Goal: Task Accomplishment & Management: Complete application form

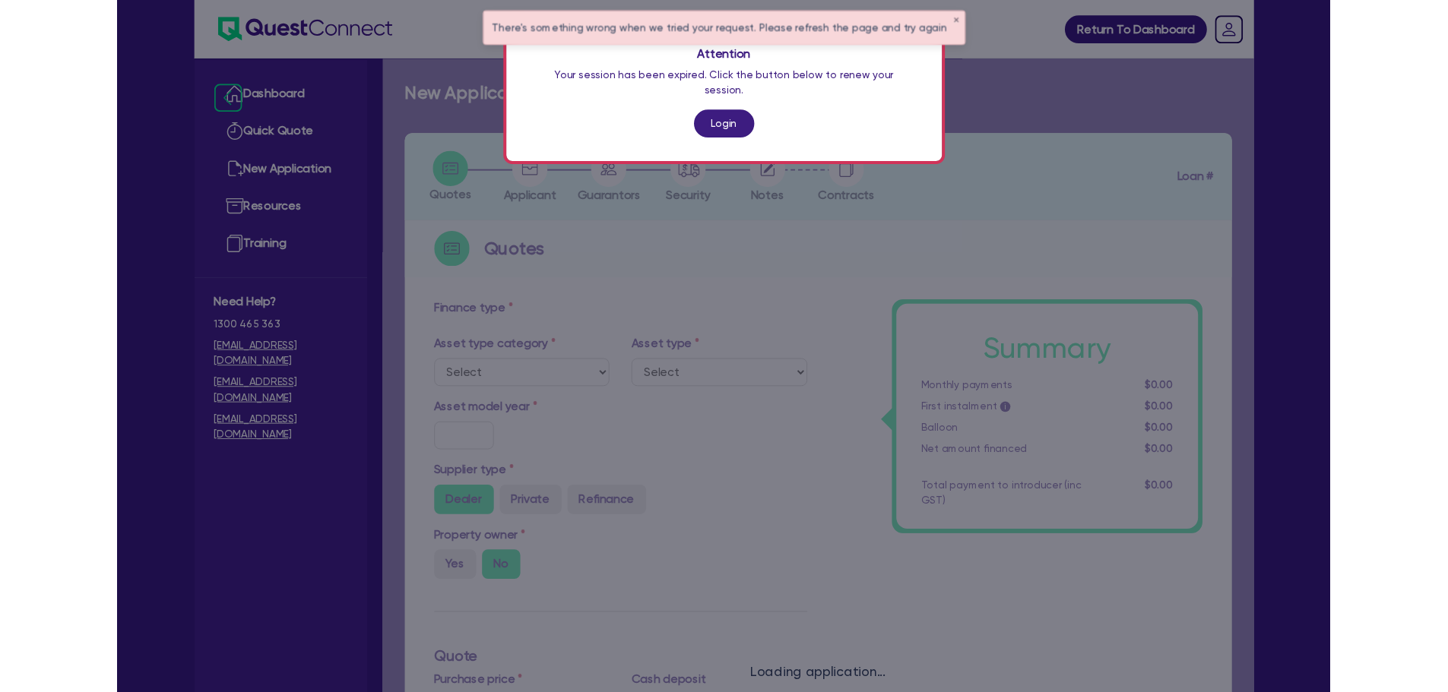
scroll to position [520, 0]
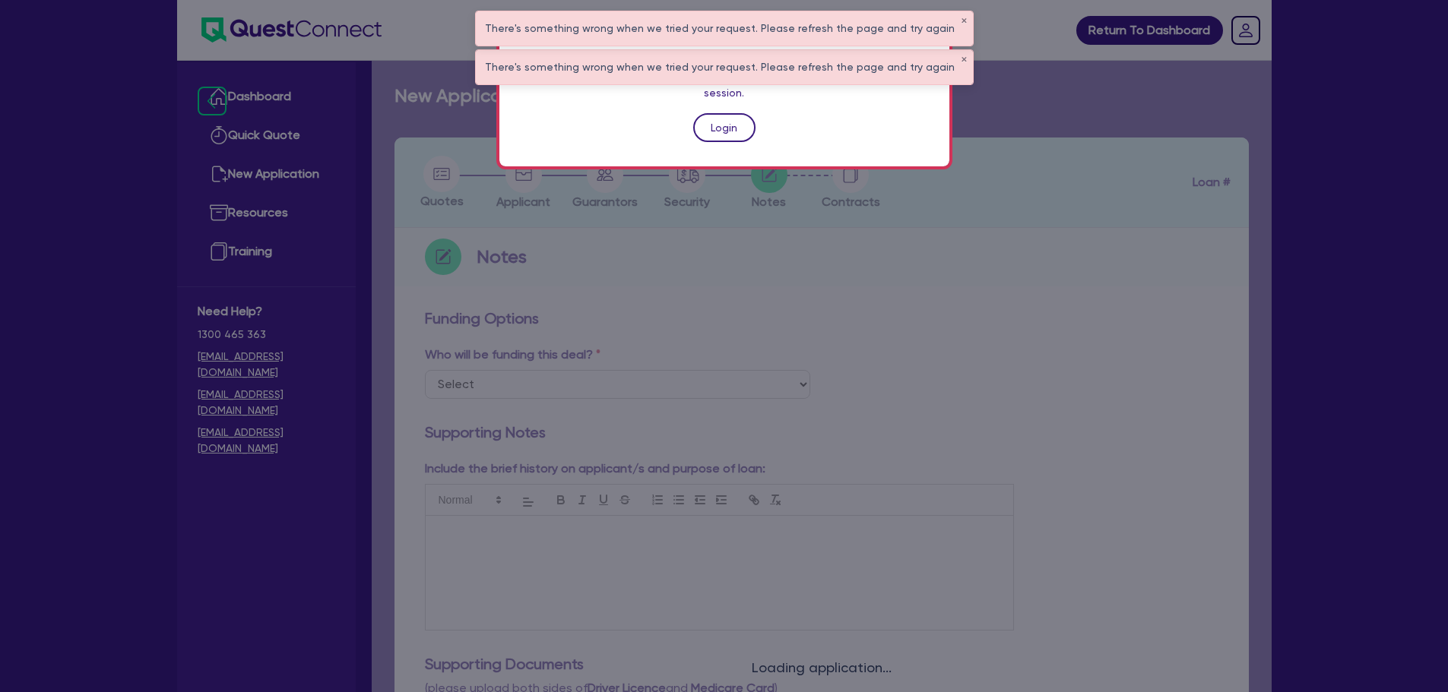
scroll to position [304, 0]
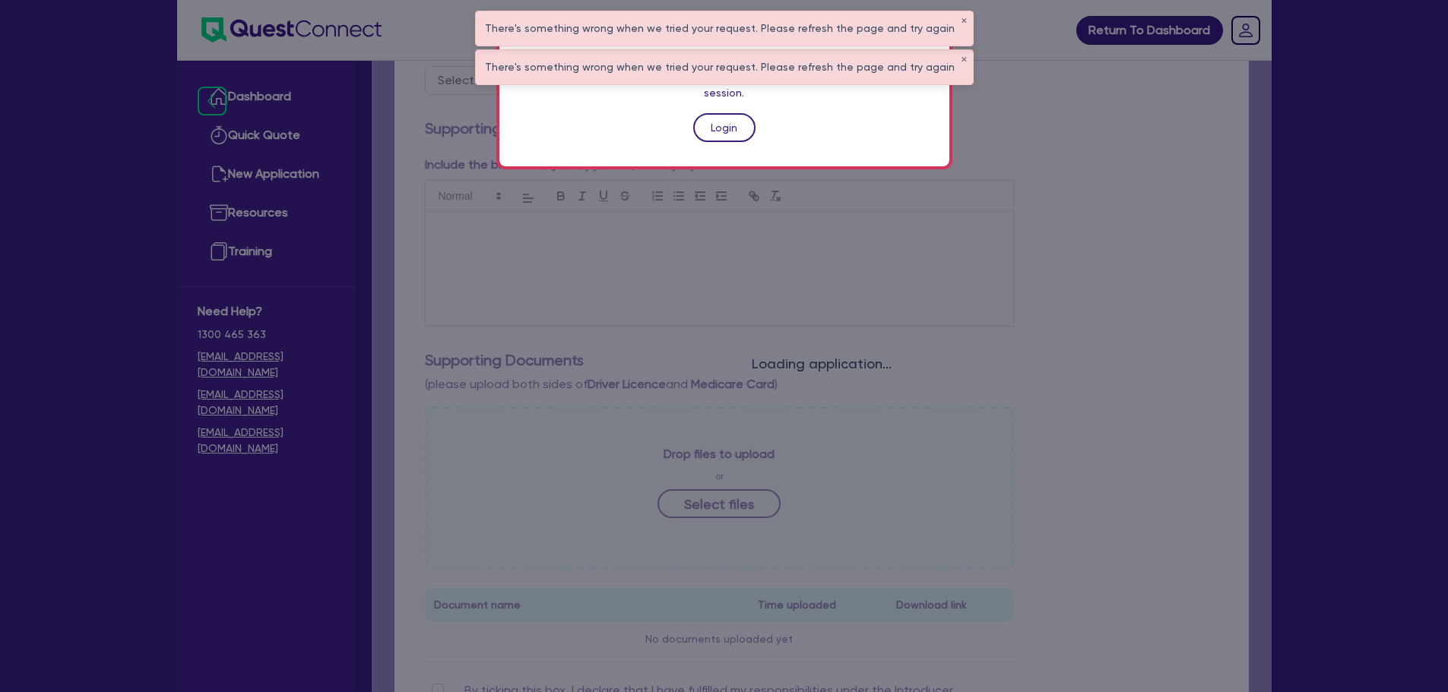
click at [724, 118] on link "Login" at bounding box center [724, 127] width 62 height 29
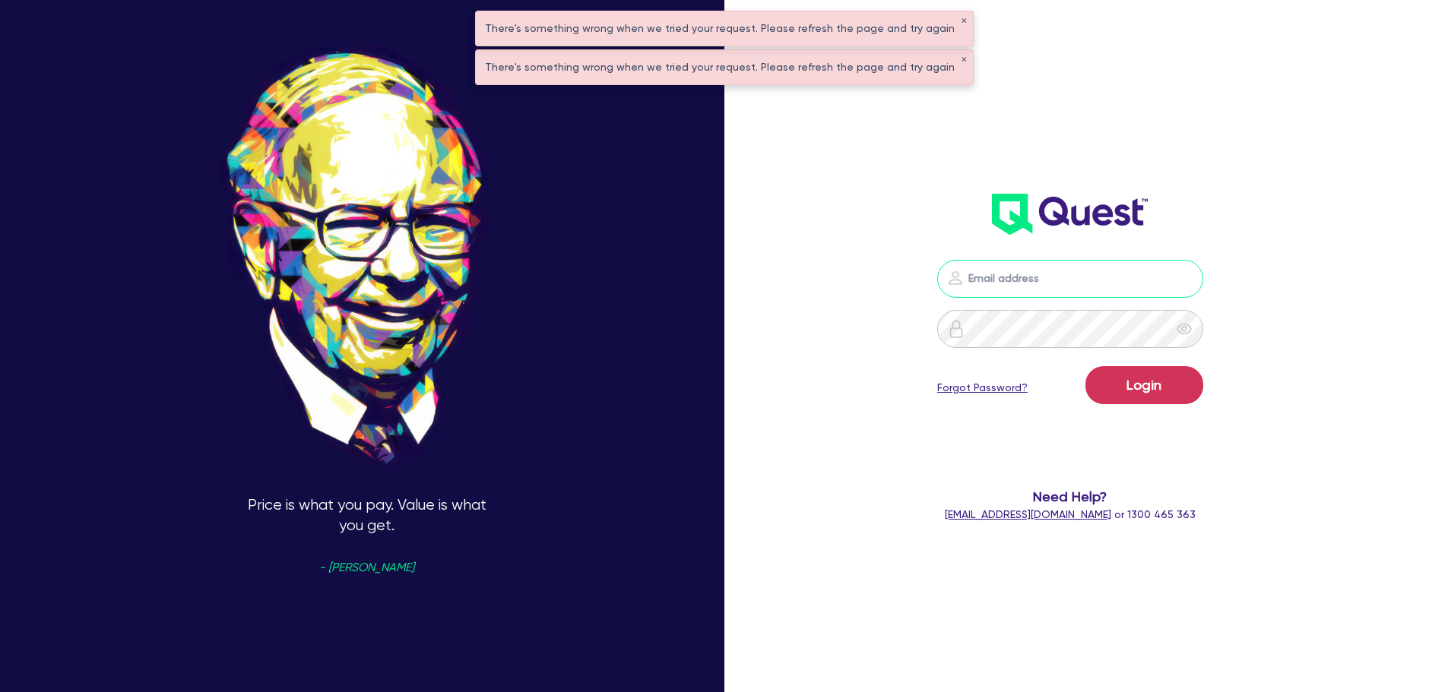
click at [996, 266] on input "email" at bounding box center [1070, 279] width 266 height 38
type input "rob.matheson@quest.finance"
click at [1130, 388] on button "Login" at bounding box center [1144, 385] width 118 height 38
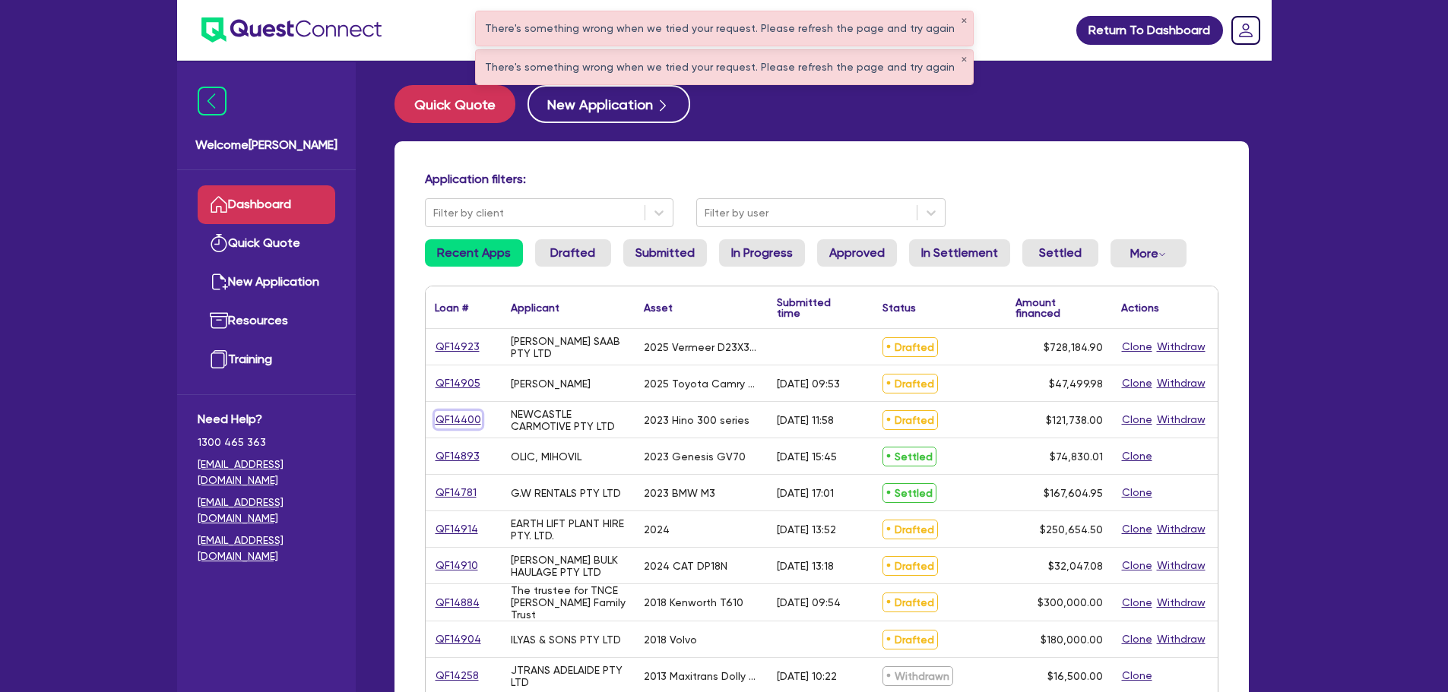
click at [461, 420] on link "QF14400" at bounding box center [458, 419] width 47 height 17
select select "PRIMARY_ASSETS"
select select "HEAVY_TRUCKS"
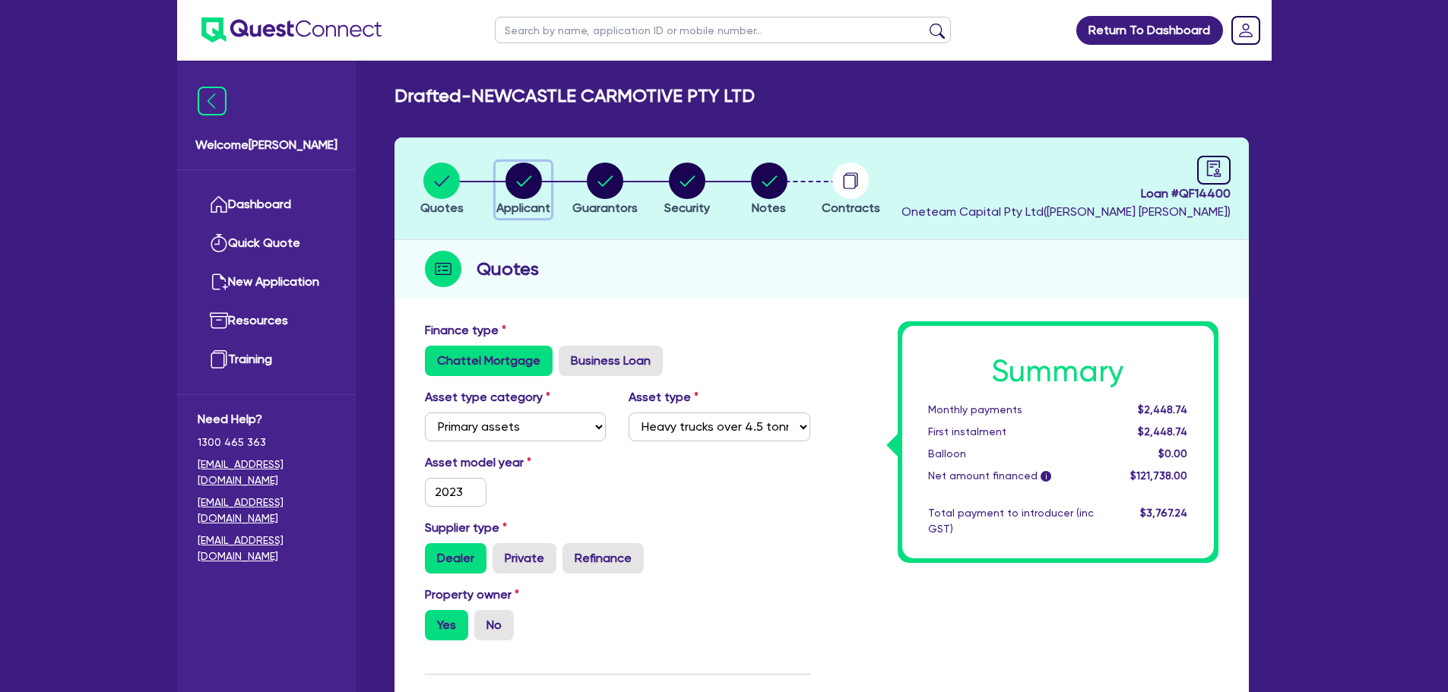
click at [526, 182] on circle "button" at bounding box center [523, 181] width 36 height 36
select select "COMPANY"
select select "RETAIL_WHOLESALE_TRADE"
select select "MOTOR_VEHICLES"
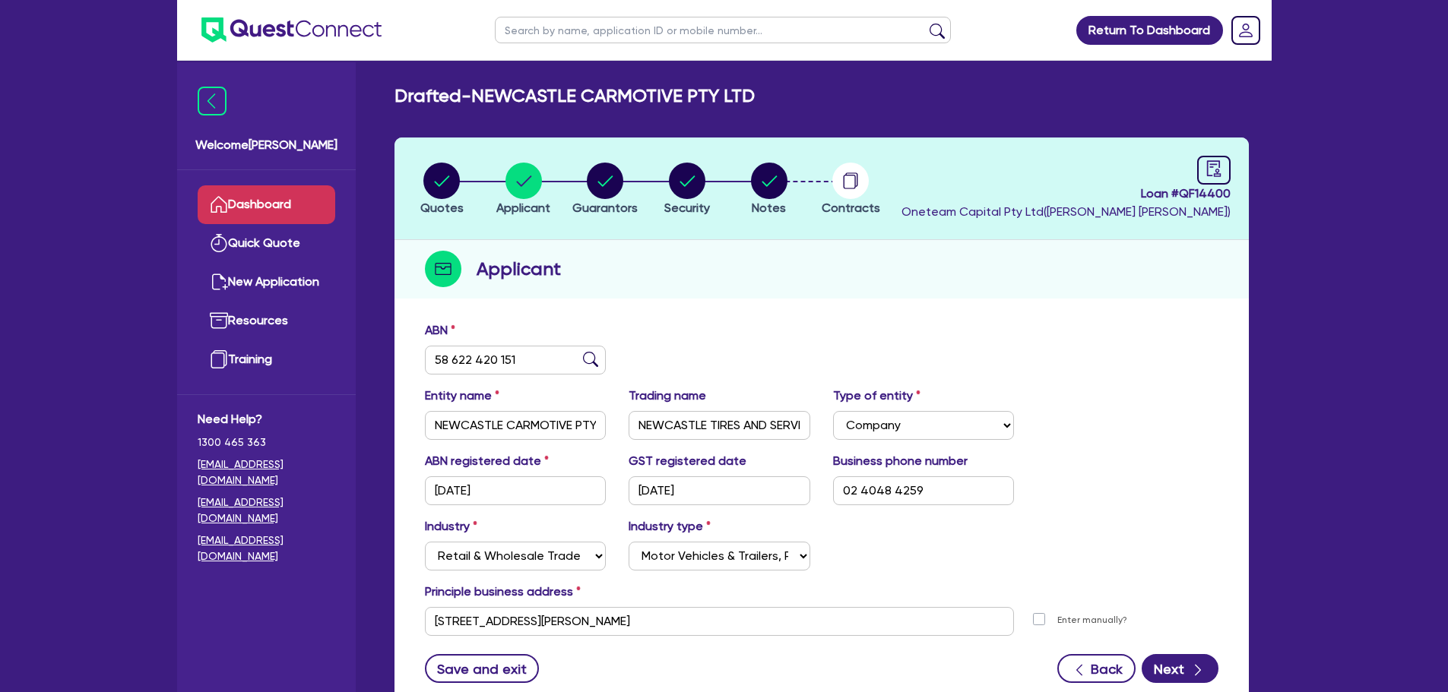
click at [274, 209] on link "Dashboard" at bounding box center [267, 204] width 138 height 39
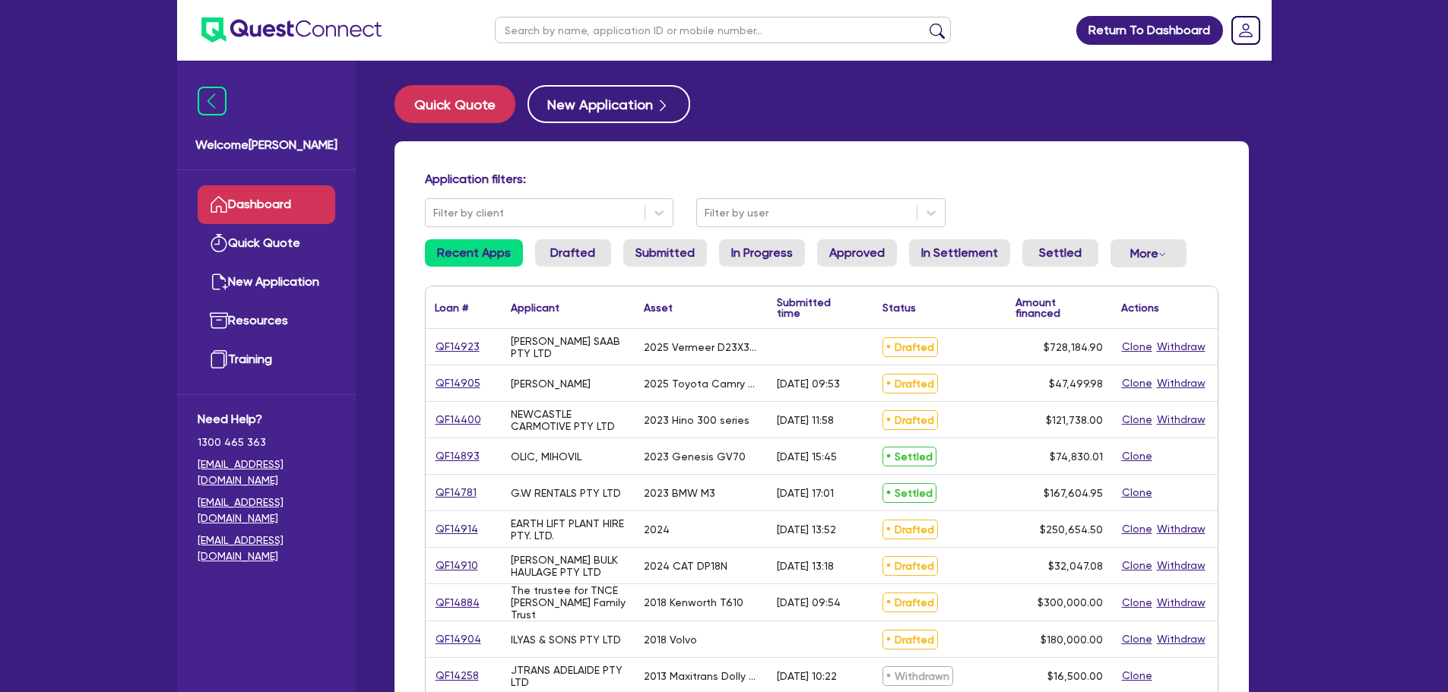
click at [588, 30] on input "text" at bounding box center [723, 30] width 456 height 27
type input "shreeve"
click at [925, 23] on button "submit" at bounding box center [937, 33] width 24 height 21
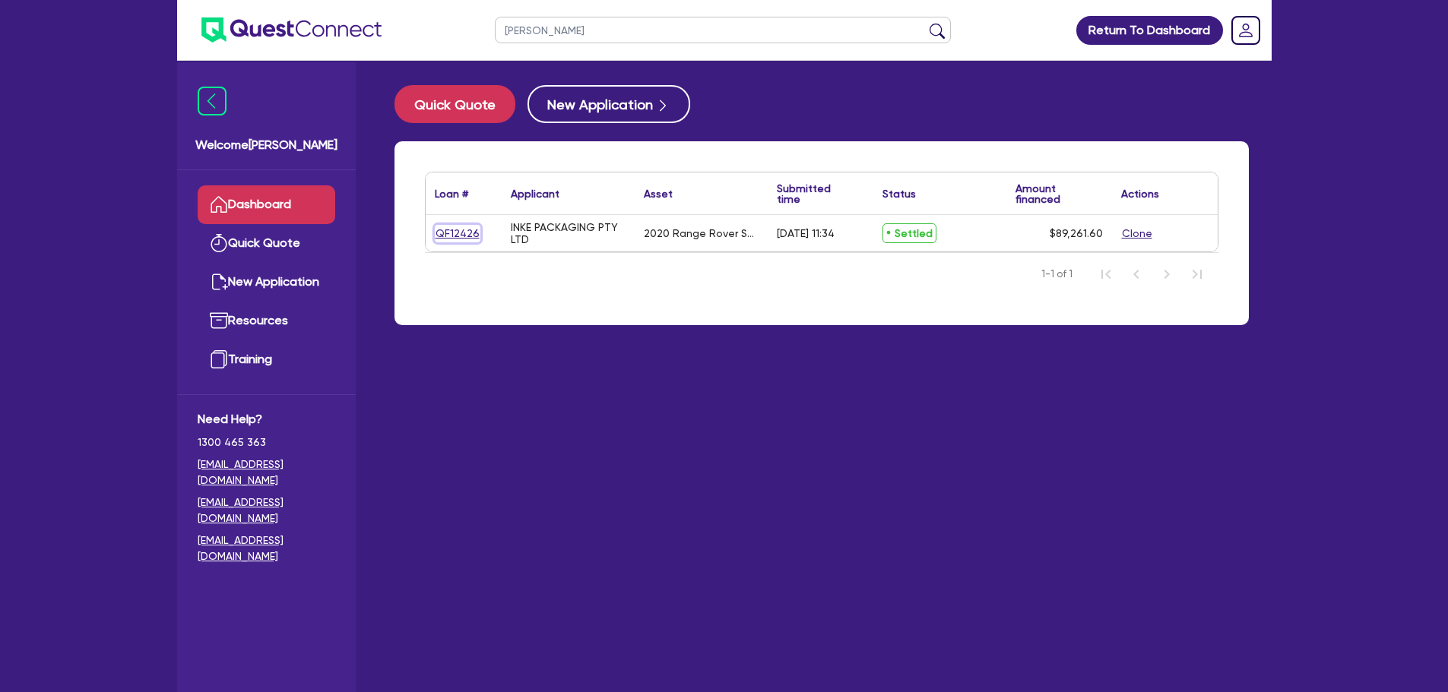
click at [466, 236] on link "QF12426" at bounding box center [458, 233] width 46 height 17
select select "CARS_AND_LIGHT_TRUCKS"
select select "PASSENGER_VEHICLES"
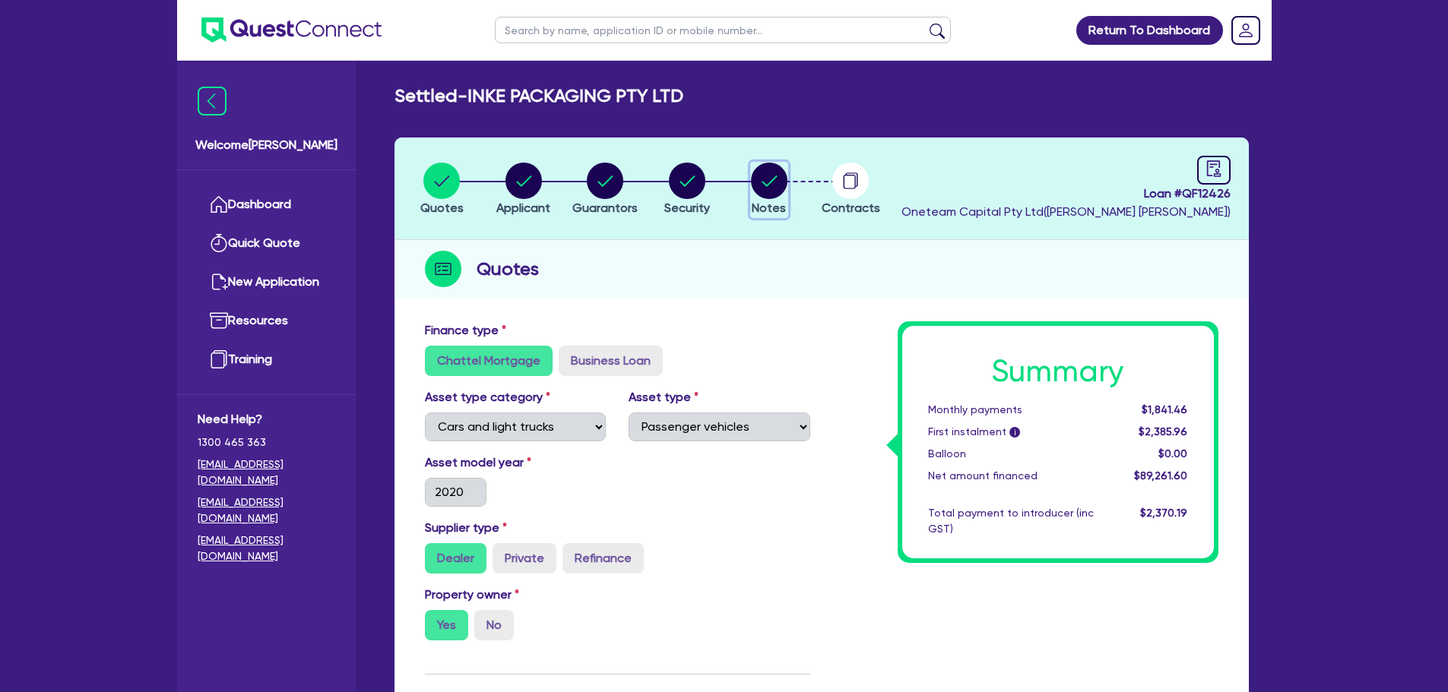
click at [775, 180] on circle "button" at bounding box center [769, 181] width 36 height 36
select select "Other"
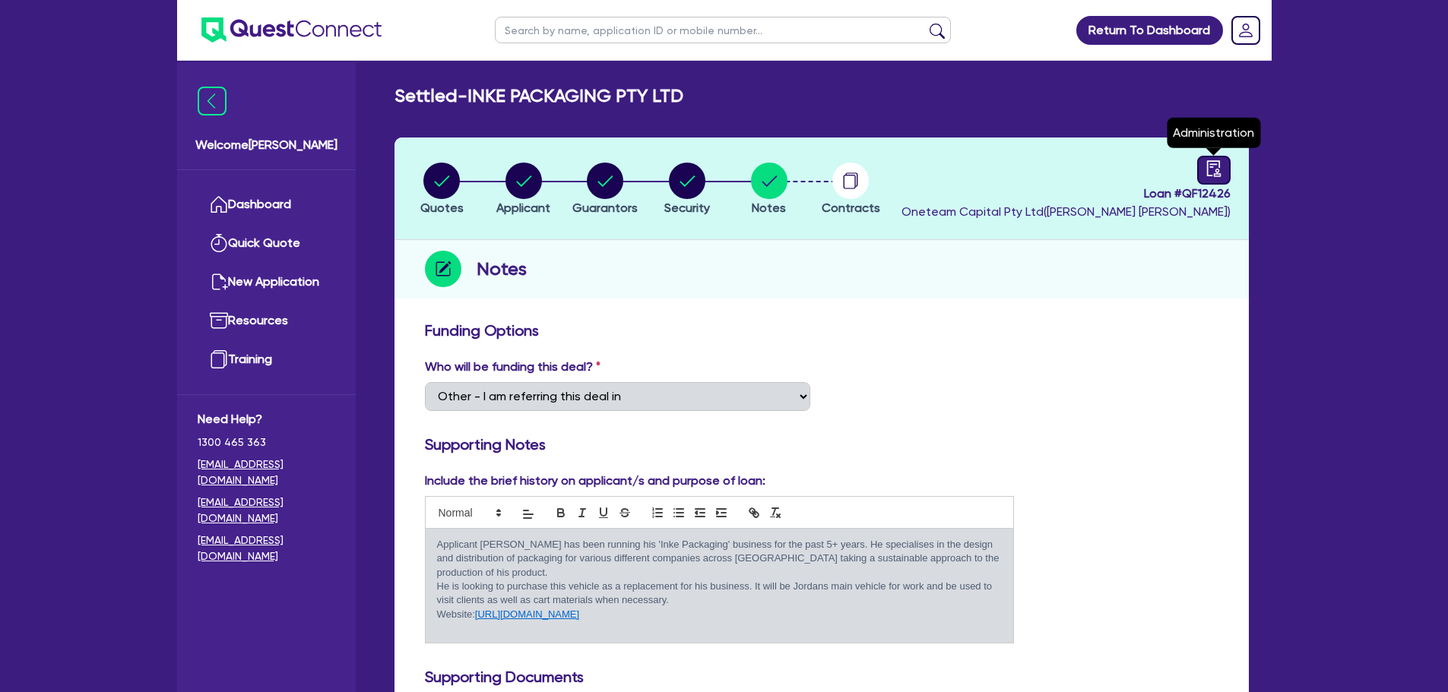
click at [1214, 170] on icon "audit" at bounding box center [1213, 168] width 17 height 17
select select "SETTLED"
select select "Westpac"
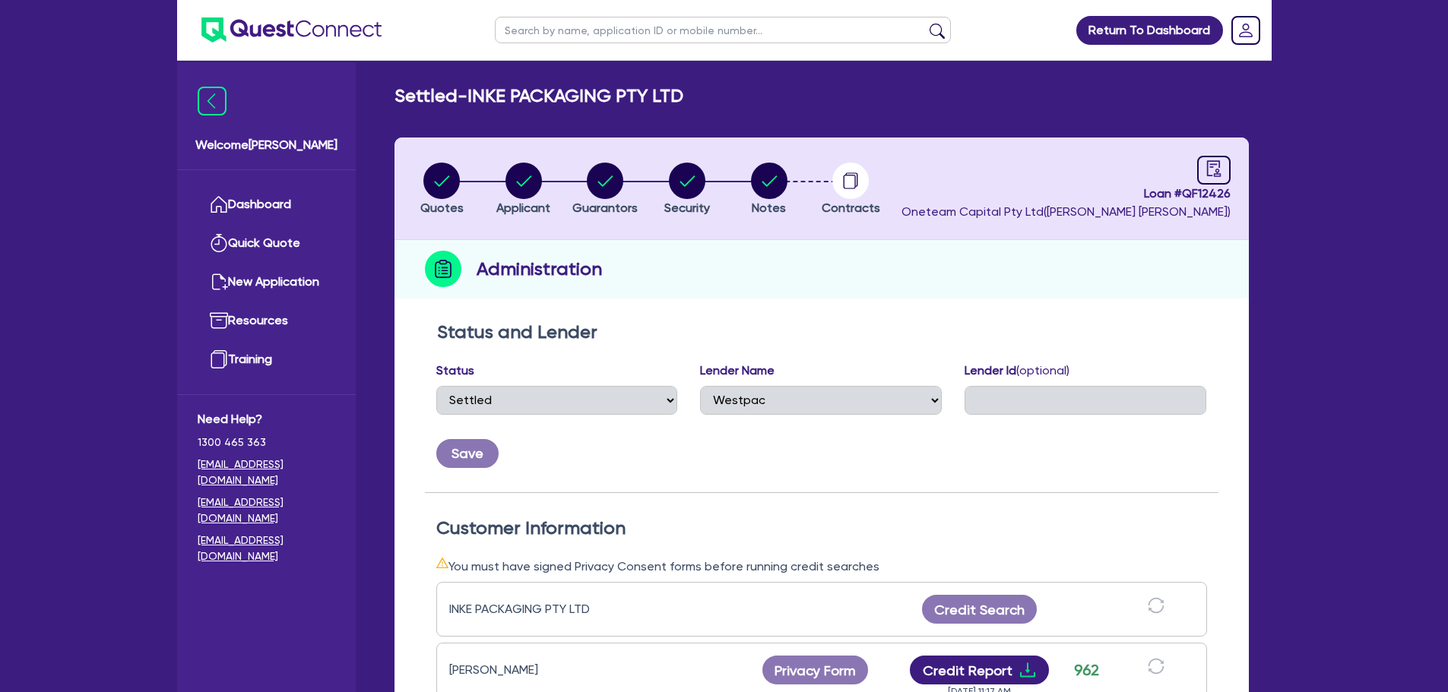
drag, startPoint x: 379, startPoint y: 98, endPoint x: 1196, endPoint y: 556, distance: 935.8
click at [1196, 557] on div "Settled - INKE PACKAGING PTY LTD Quotes Applicant Guarantors Security Notes Con…" at bounding box center [822, 585] width 900 height 1001
click at [1172, 484] on div "Status and Lender Status Select Quoted Drafted: New Drafted: Amended Submitted:…" at bounding box center [822, 408] width 794 height 172
click at [800, 306] on div "Quotes Applicant Guarantors Security Notes Contracts Loan # QF12426 Oneteam Cap…" at bounding box center [821, 603] width 854 height 930
click at [798, 309] on div "Quotes Applicant Guarantors Security Notes Contracts Loan # QF12426 Oneteam Cap…" at bounding box center [821, 603] width 854 height 930
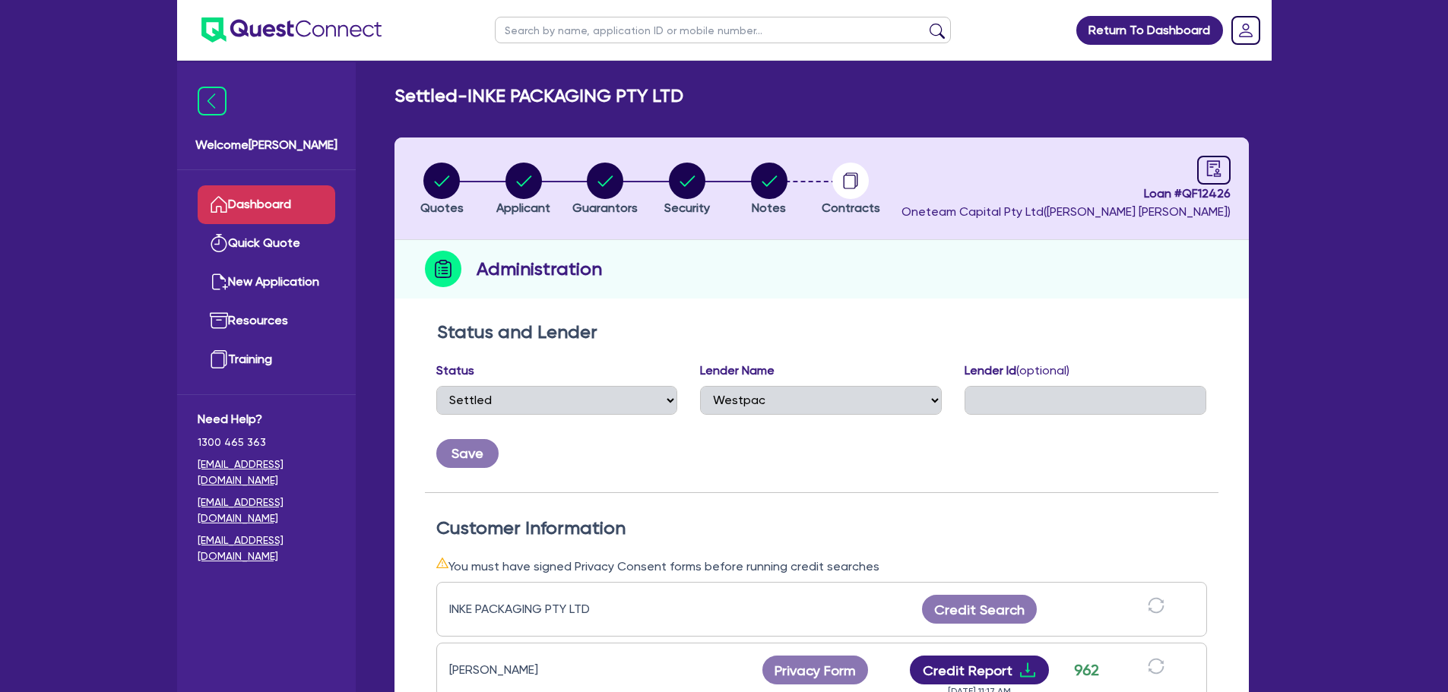
click at [300, 214] on link "Dashboard" at bounding box center [267, 204] width 138 height 39
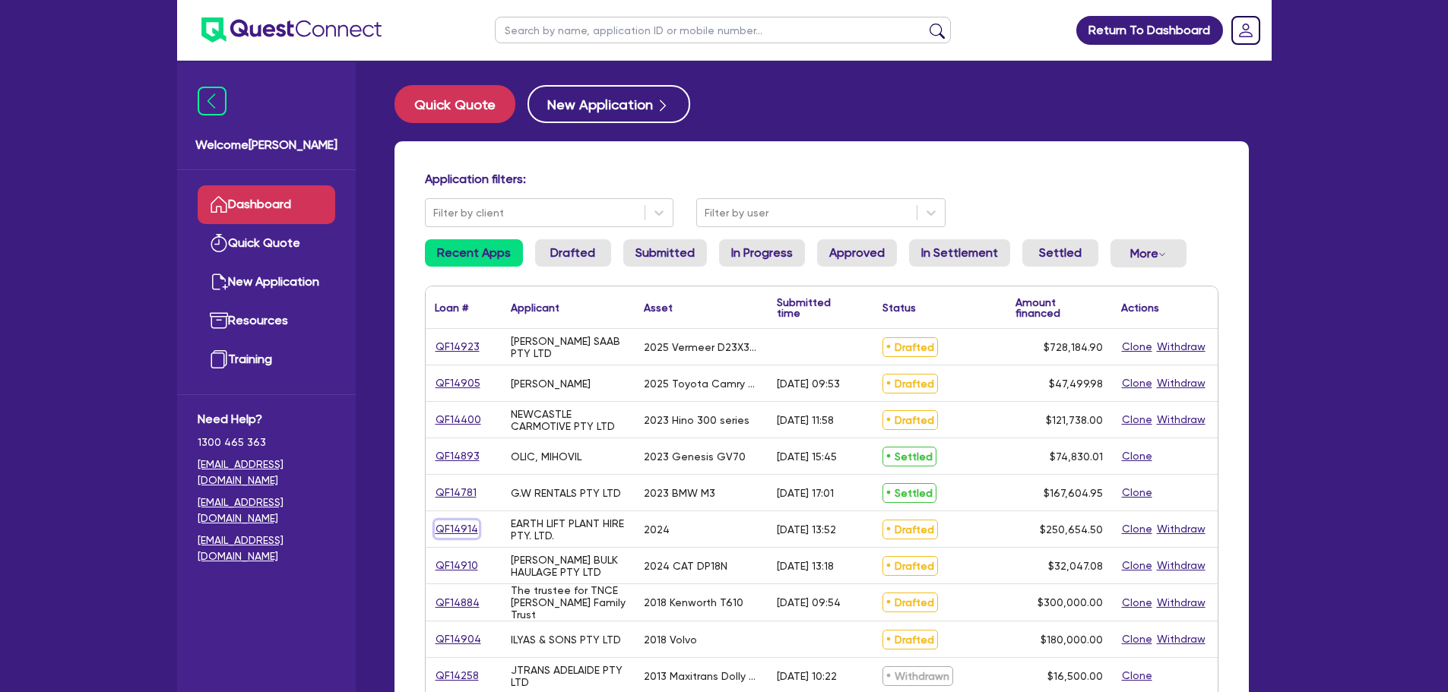
click at [463, 531] on link "QF14914" at bounding box center [457, 529] width 44 height 17
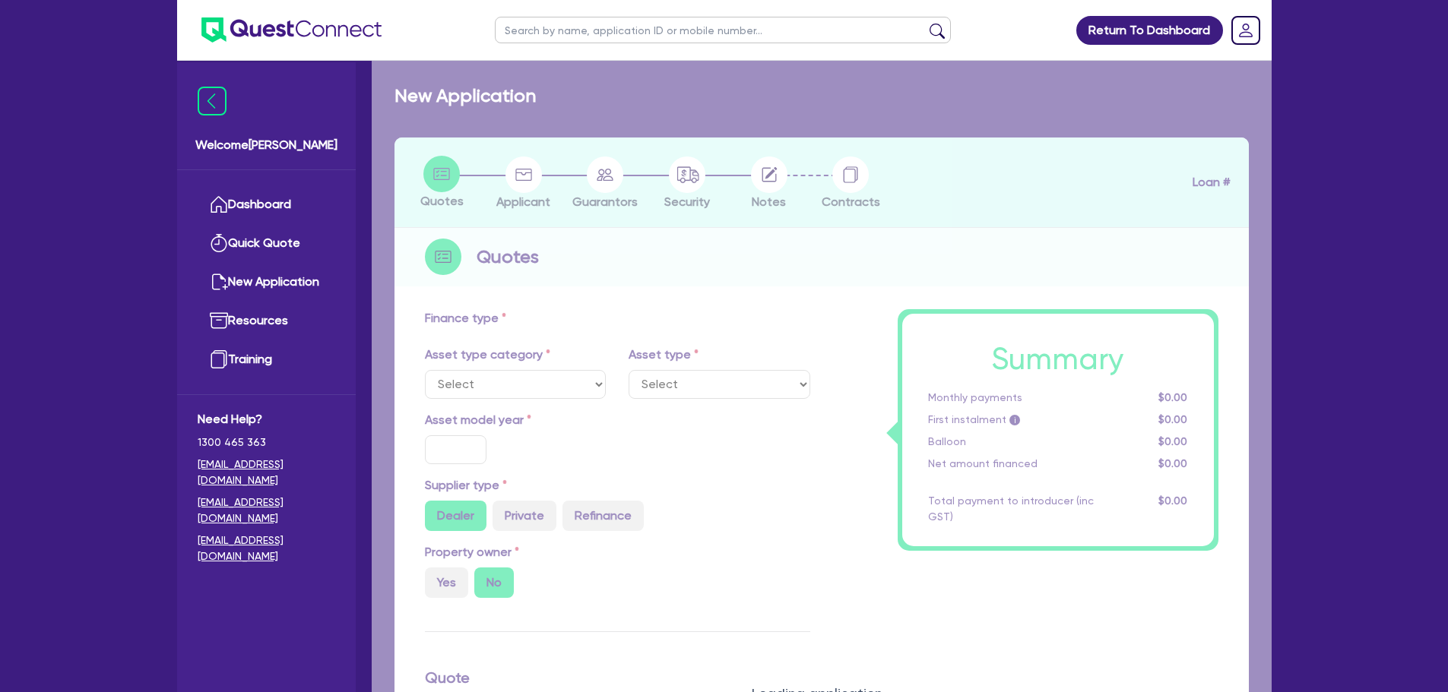
select select "PRIMARY_ASSETS"
type input "2024"
radio input "true"
type input "290,000"
type input "40,000"
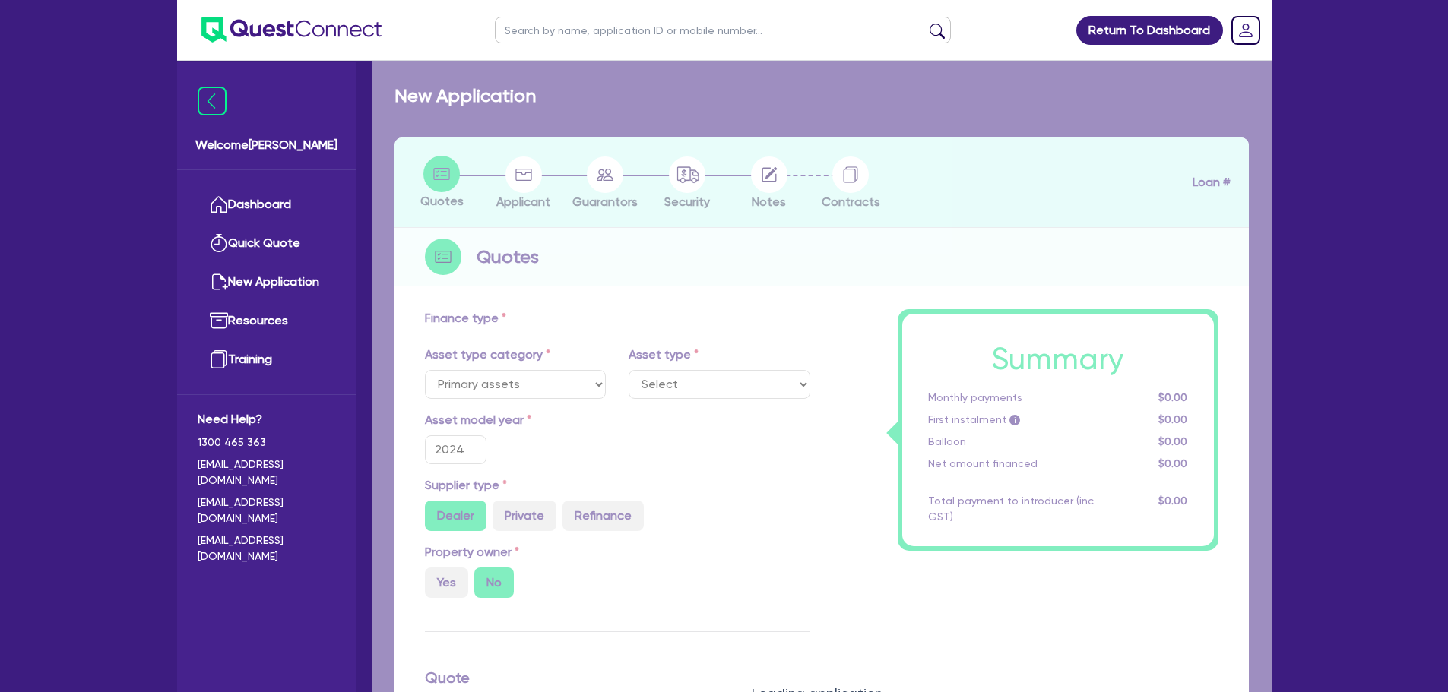
type input "2"
type input "5,013.09"
radio input "true"
type input "6"
select select "HEAVY_TRUCKS"
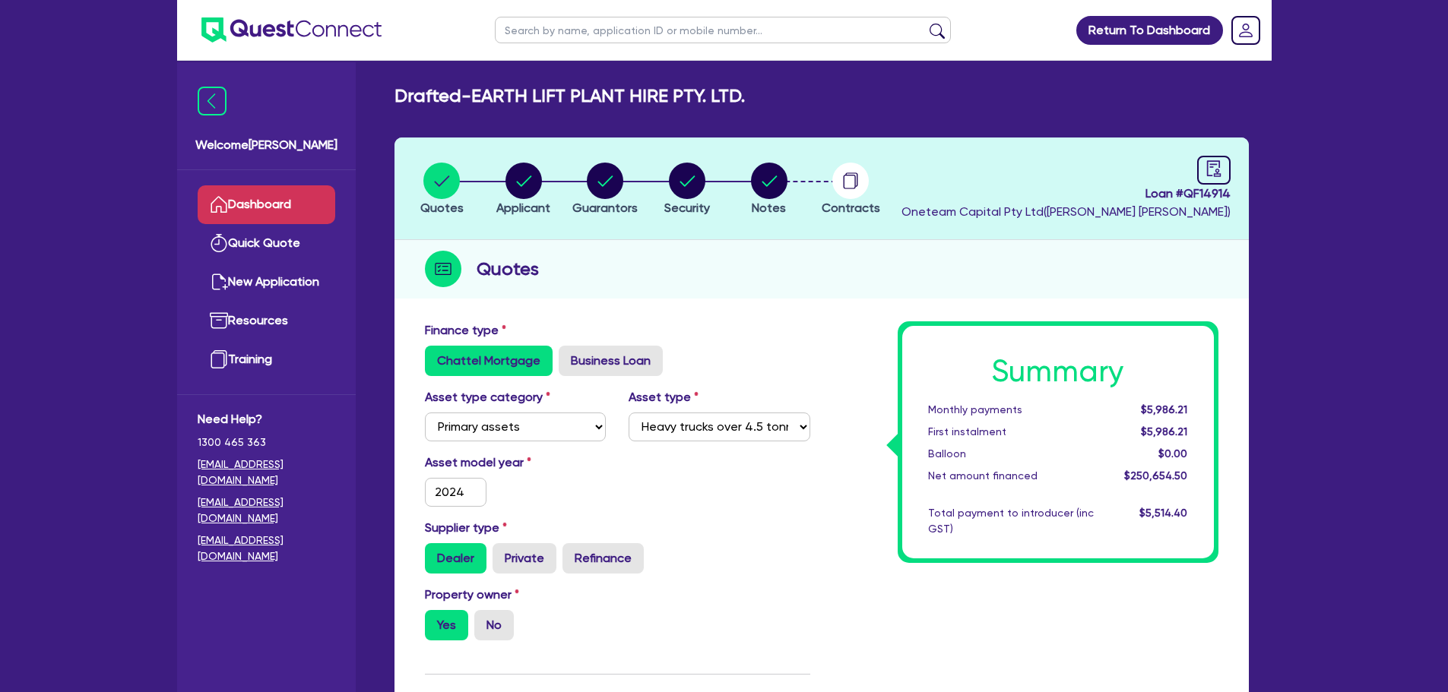
click at [330, 211] on link "Dashboard" at bounding box center [267, 204] width 138 height 39
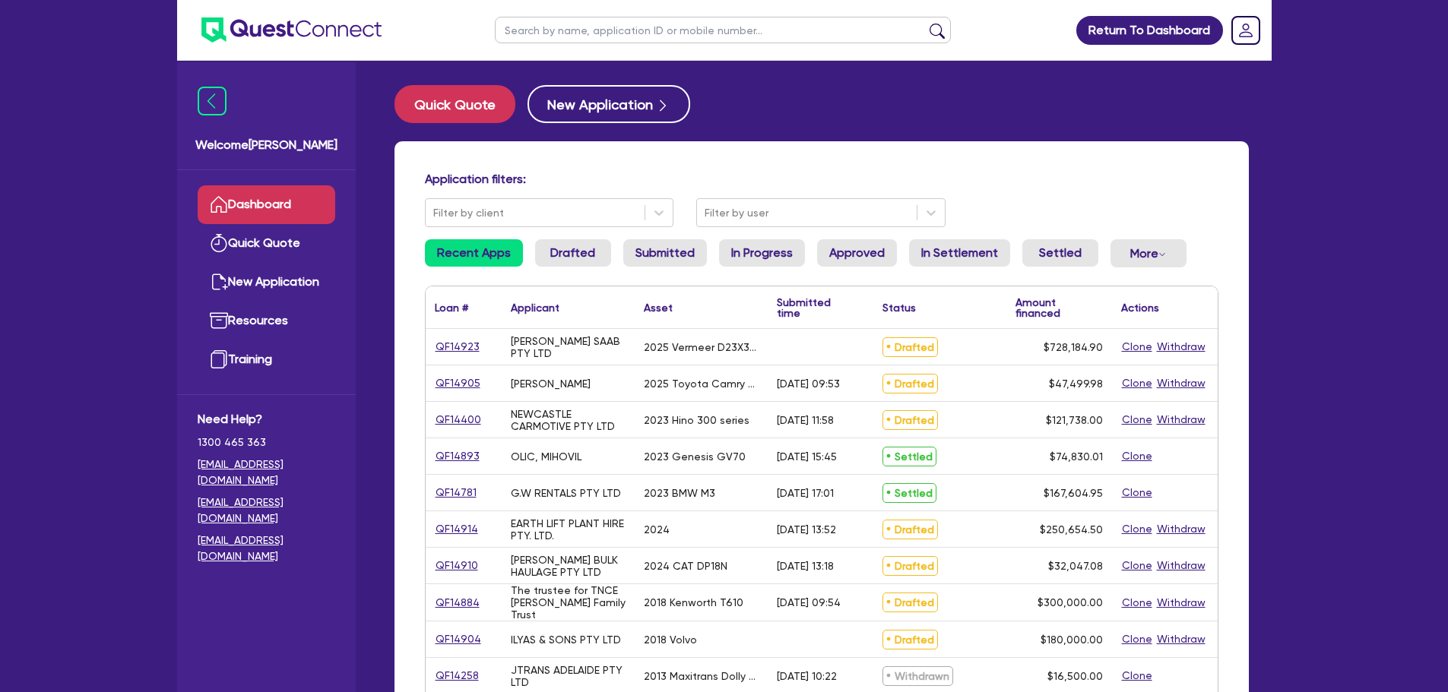
click at [605, 27] on input "text" at bounding box center [723, 30] width 456 height 27
type input "shirilee"
click at [925, 23] on button "submit" at bounding box center [937, 33] width 24 height 21
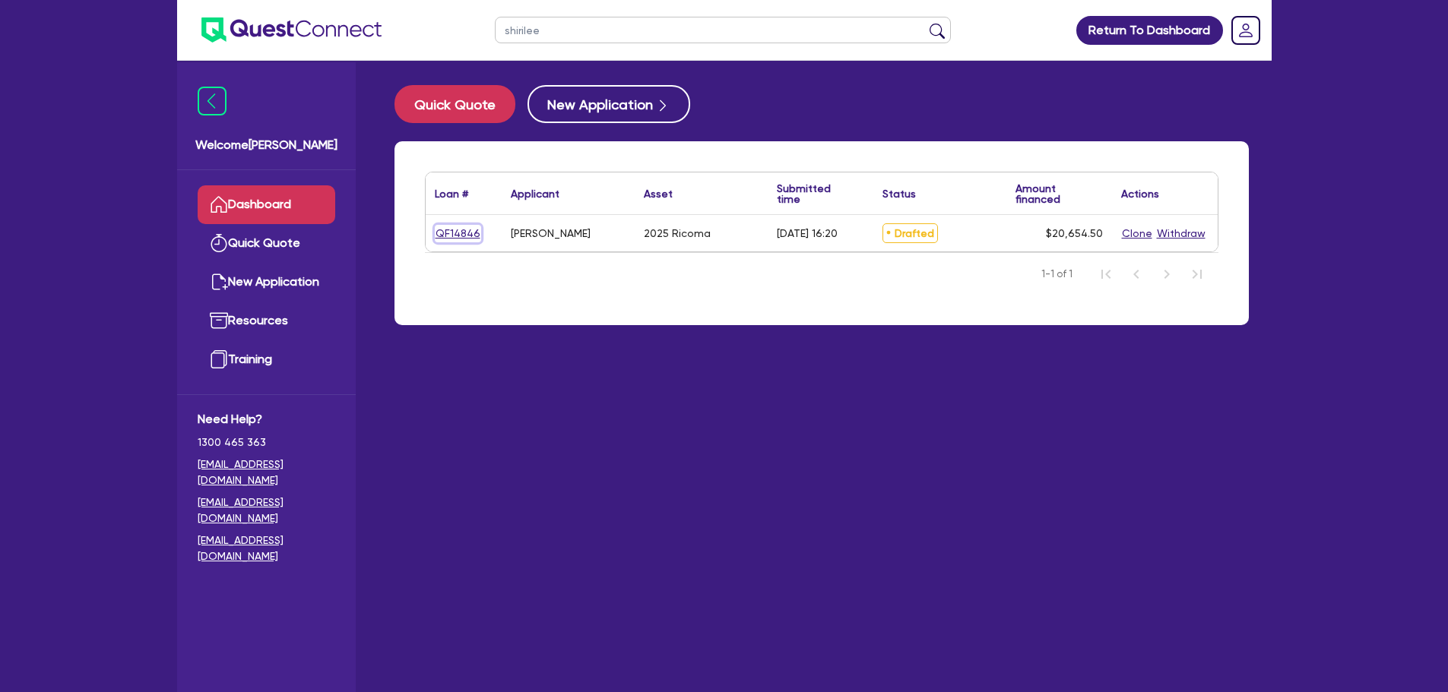
click at [448, 230] on link "QF14846" at bounding box center [458, 233] width 46 height 17
select select "SECONDARY_ASSETS"
select select "MEDICAL_DENTAL_LABORATORY_EQUIPMENT"
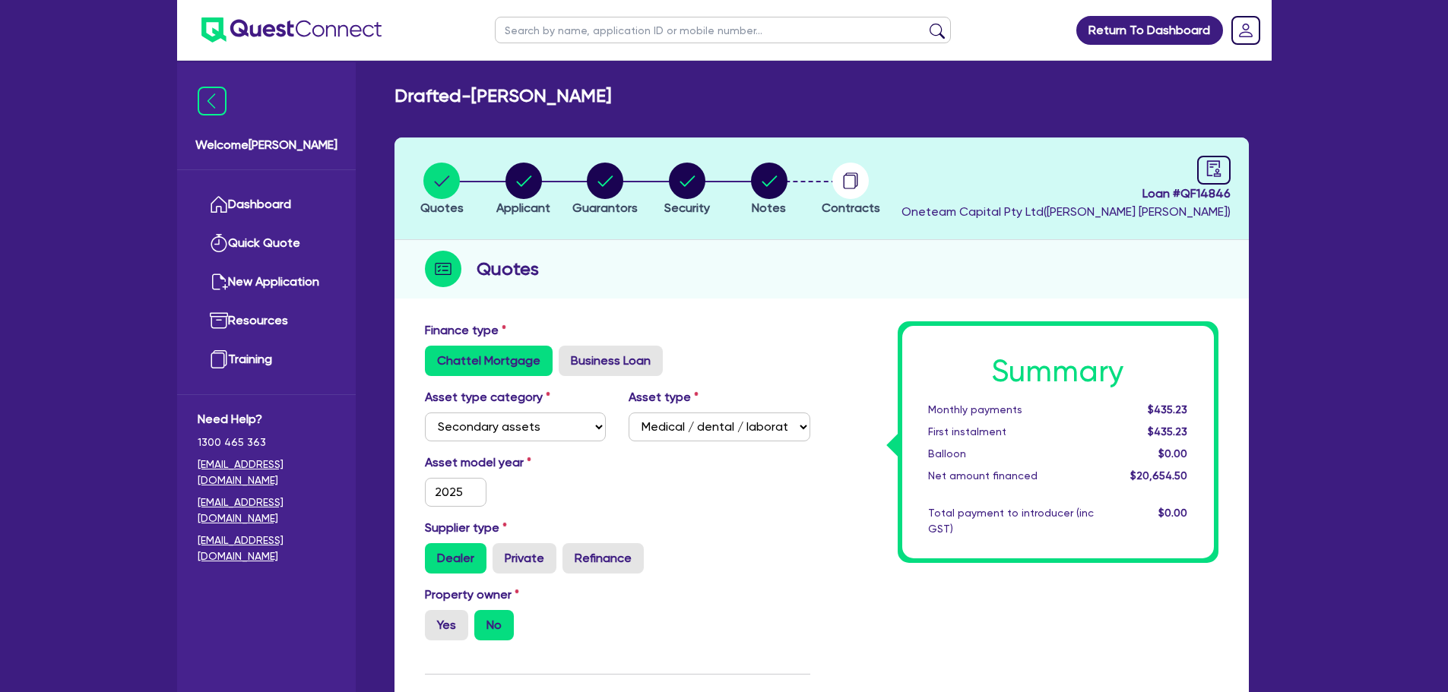
click at [747, 185] on li "Notes" at bounding box center [769, 188] width 82 height 53
click at [761, 185] on circle "button" at bounding box center [769, 181] width 36 height 36
select select "Other"
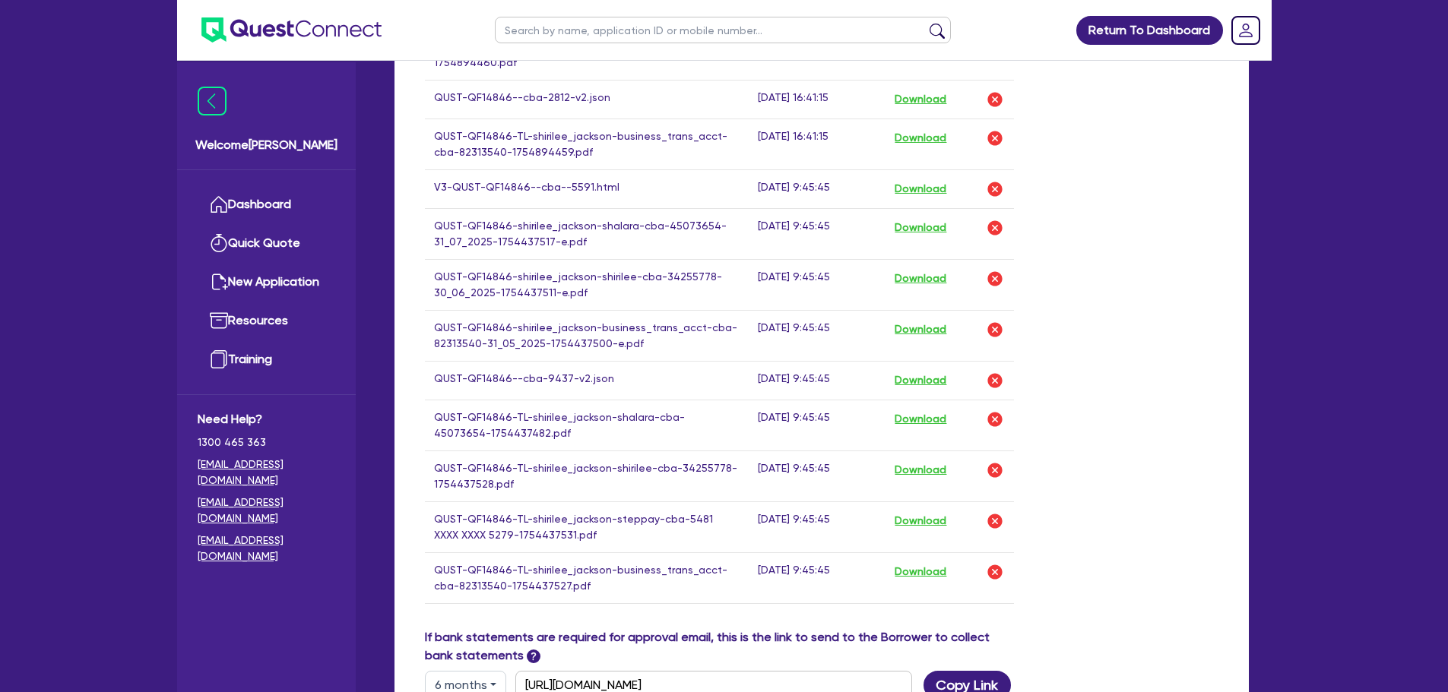
scroll to position [912, 0]
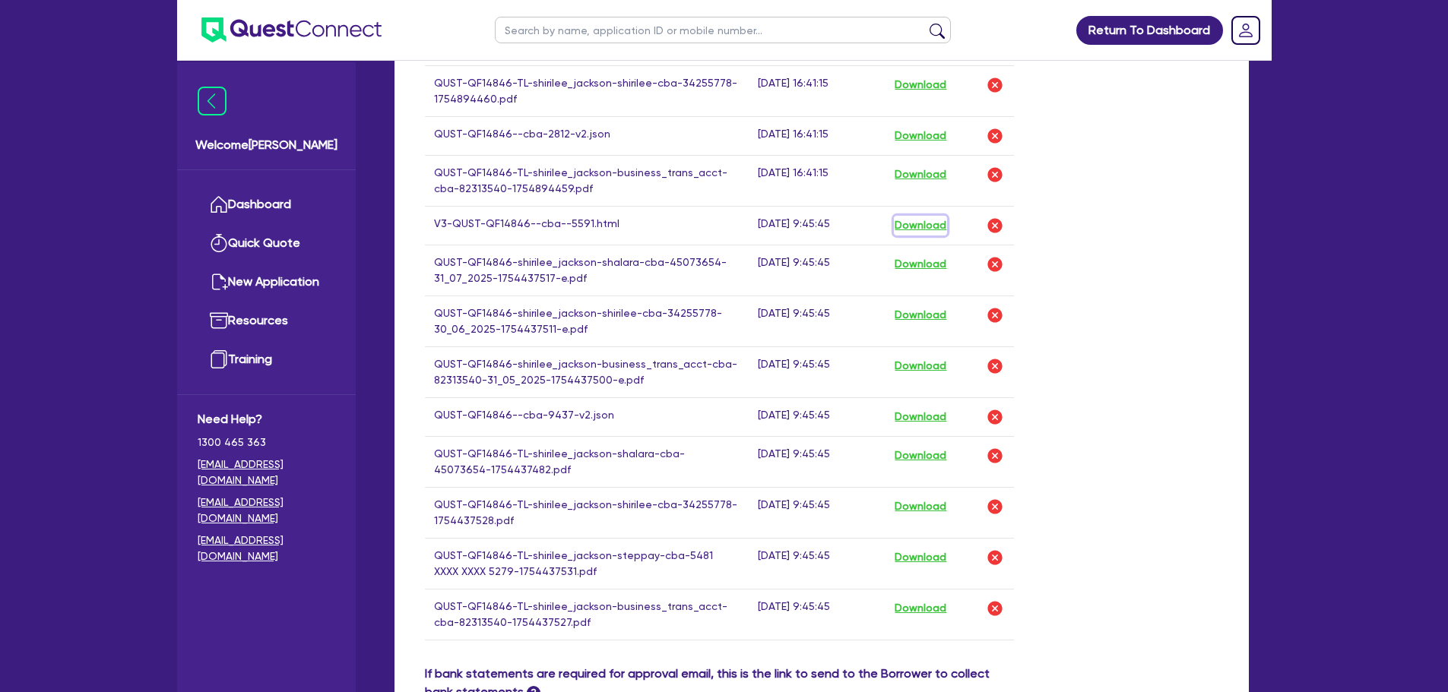
click at [927, 223] on button "Download" at bounding box center [920, 226] width 53 height 20
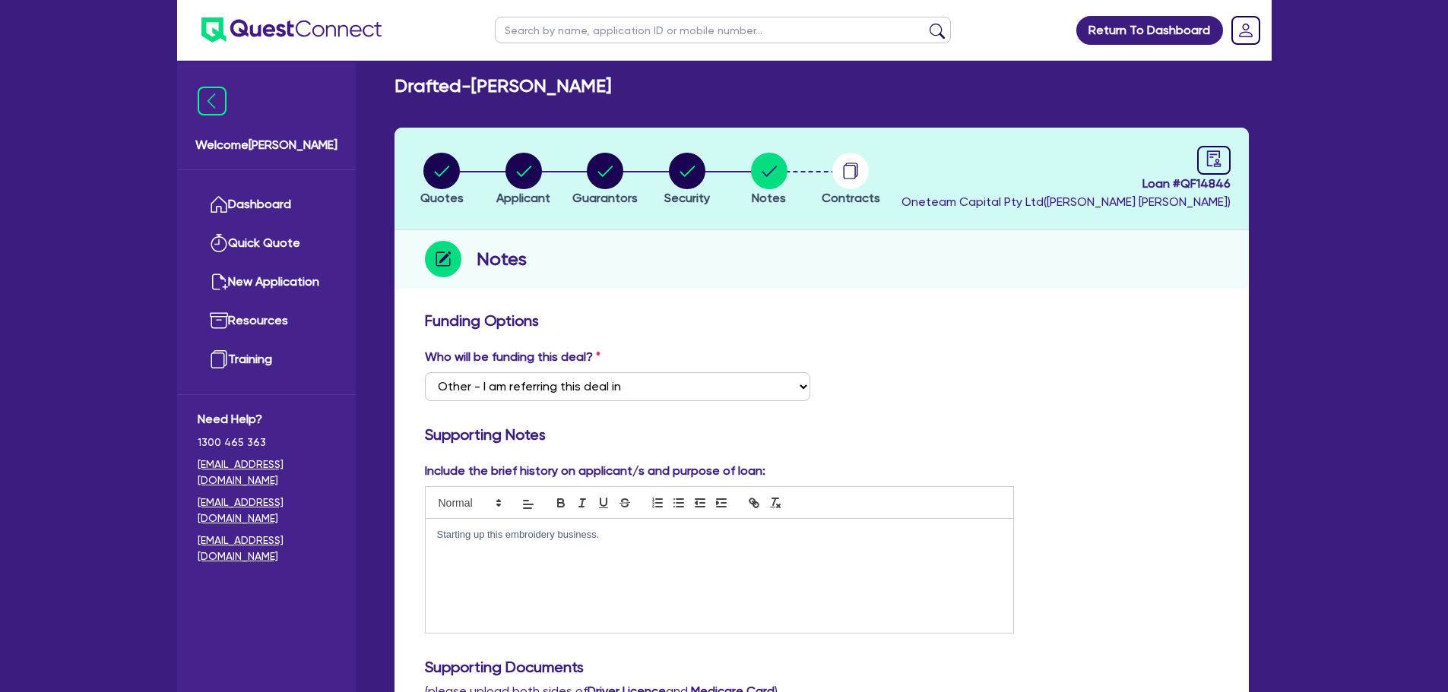
scroll to position [76, 0]
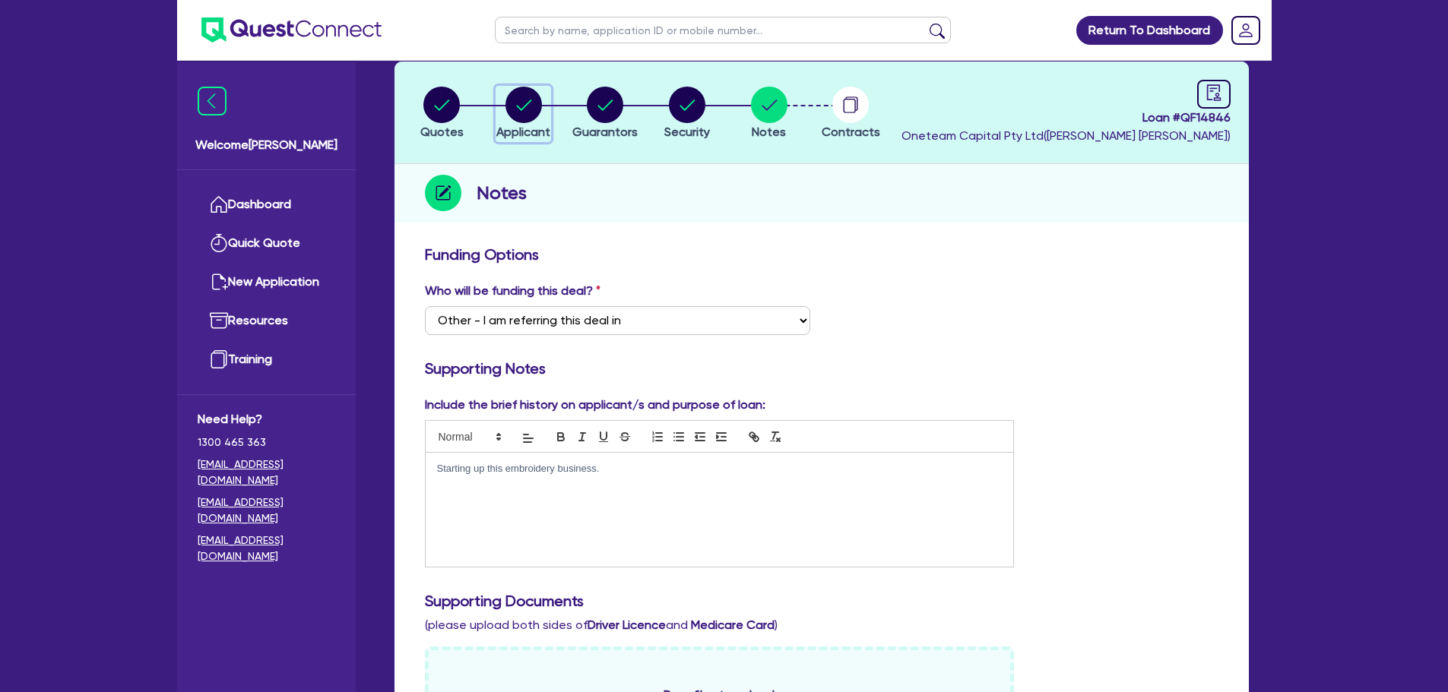
click at [529, 107] on circle "button" at bounding box center [523, 105] width 36 height 36
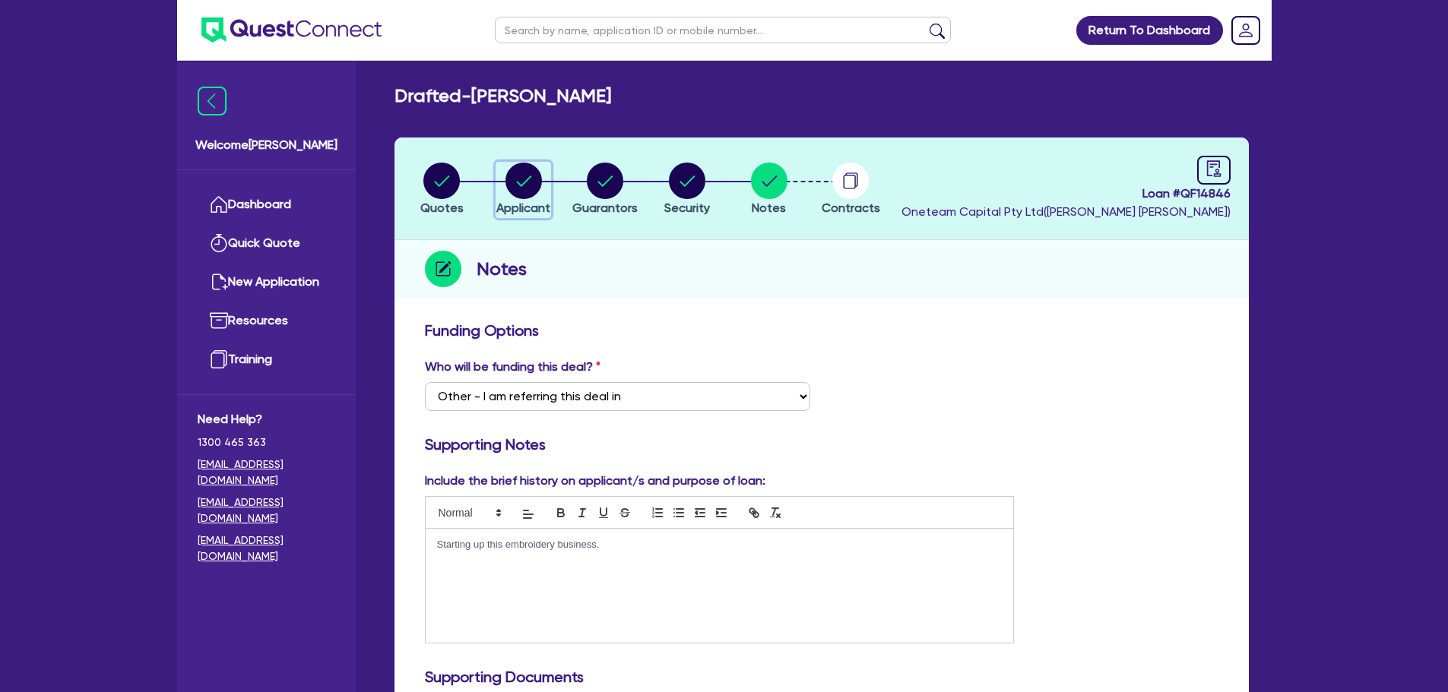
select select "SOLE_TRADER"
select select "PROFESSIONAL"
select select "ARCHITECTS"
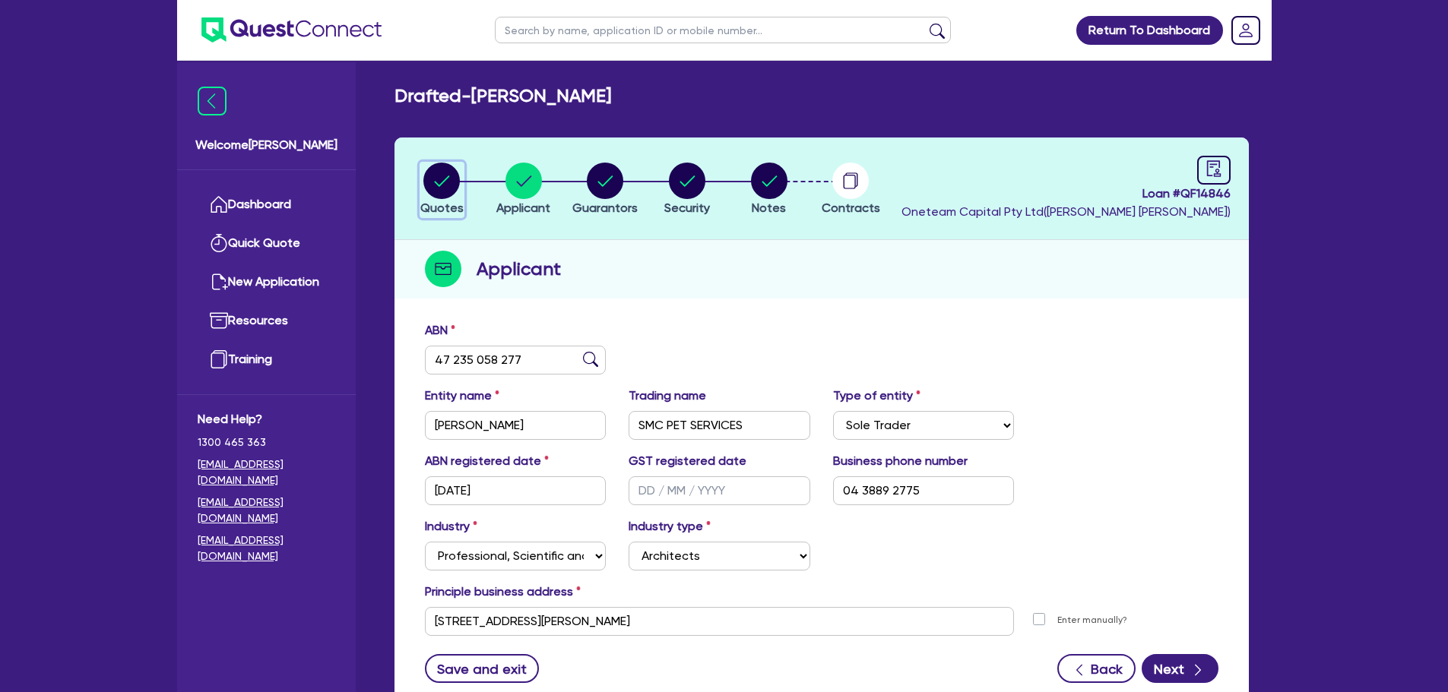
click at [426, 186] on circle "button" at bounding box center [441, 181] width 36 height 36
select select "SECONDARY_ASSETS"
select select "MEDICAL_DENTAL_LABORATORY_EQUIPMENT"
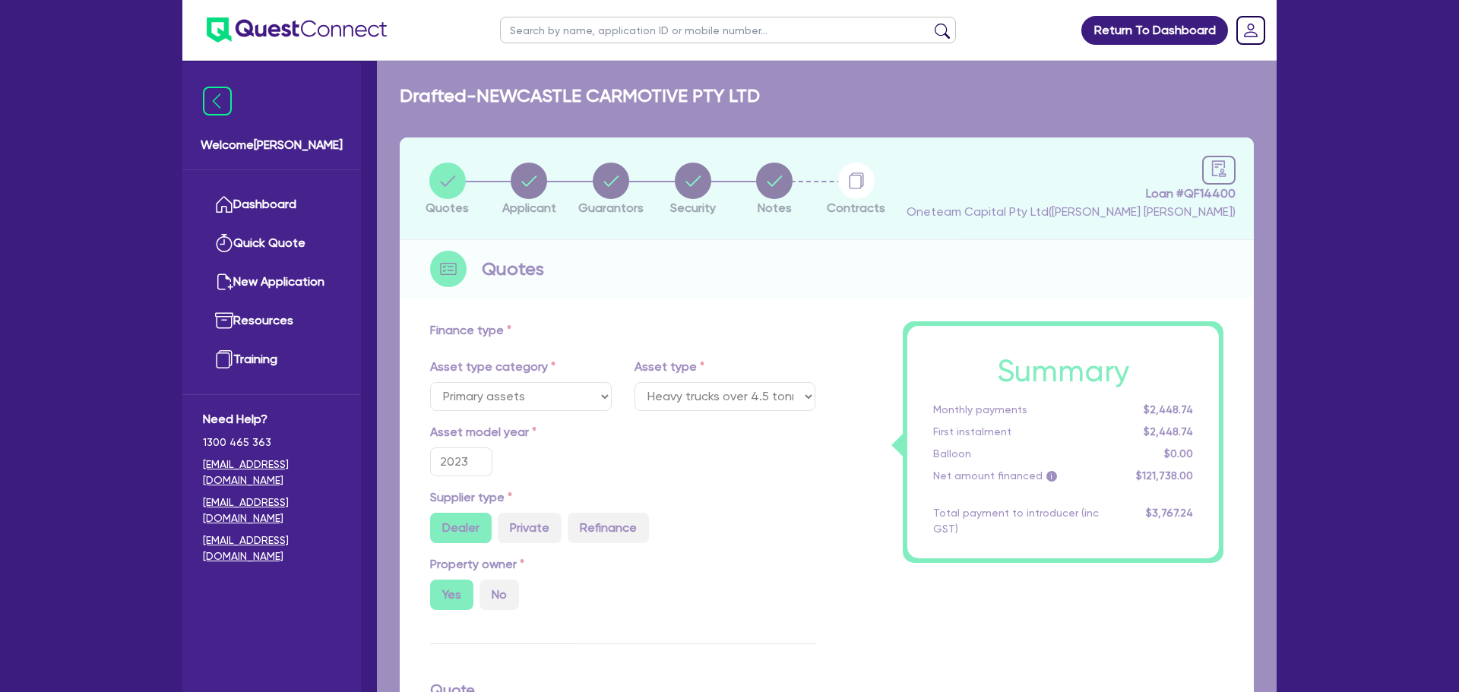
select select "PRIMARY_ASSETS"
select select "HEAVY_TRUCKS"
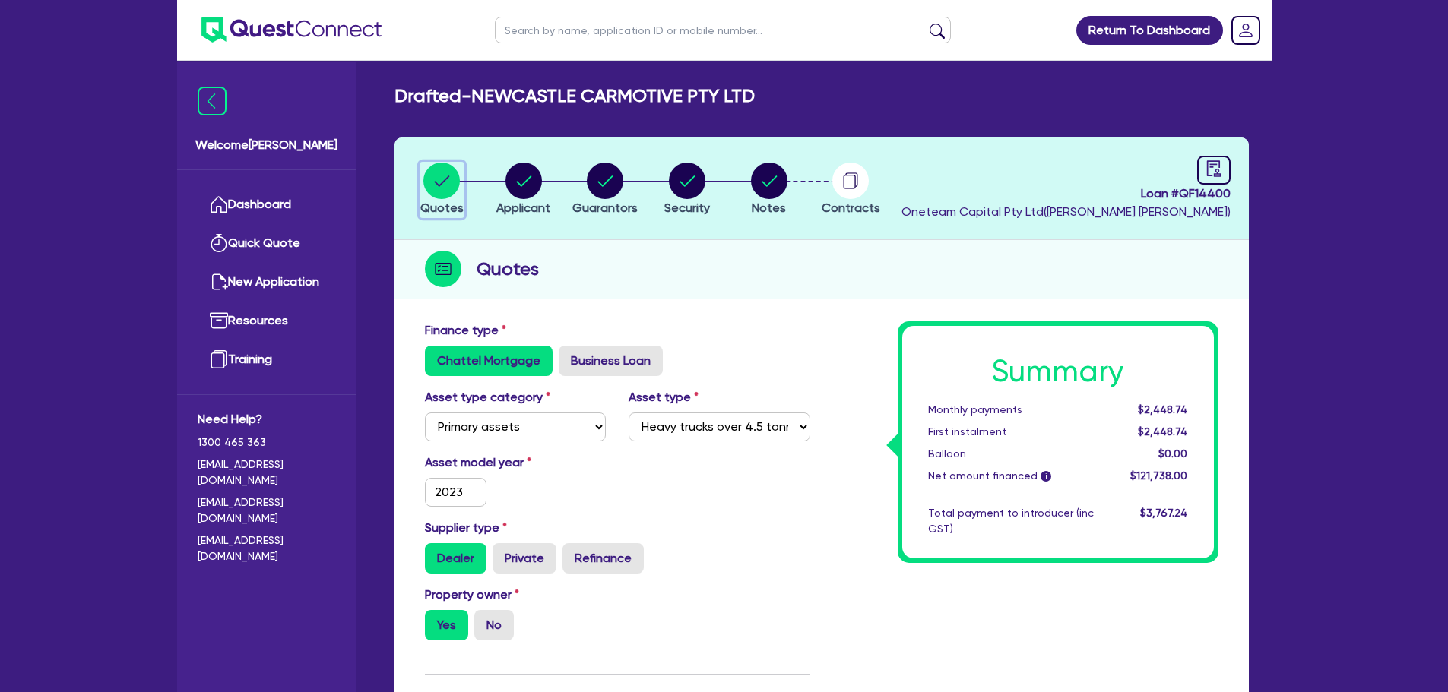
click at [442, 177] on circle "button" at bounding box center [441, 181] width 36 height 36
click at [1232, 165] on header "Quotes Applicant Guarantors Security Notes Contracts Loan # QF14400 Oneteam Cap…" at bounding box center [821, 189] width 854 height 103
click at [1225, 173] on link at bounding box center [1213, 170] width 33 height 29
select select "DRAFTED_AMENDED"
select select "Angle Finance"
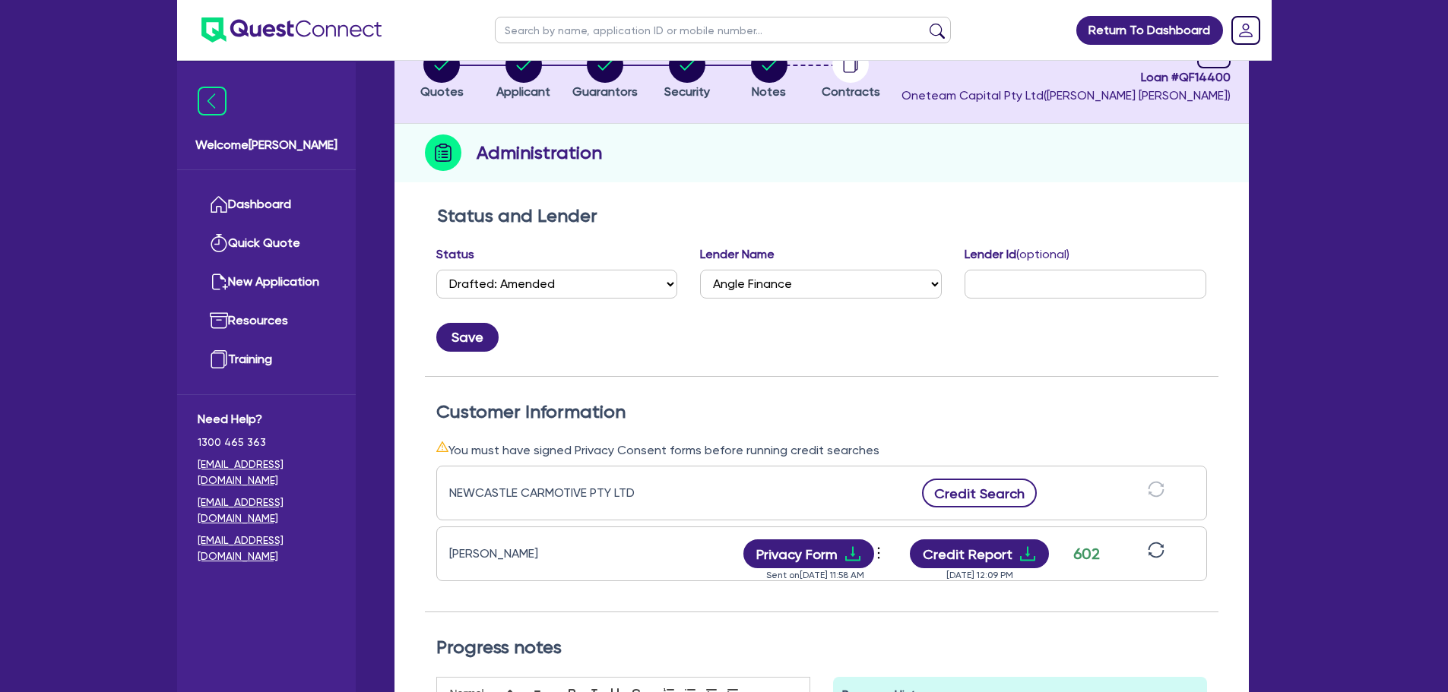
scroll to position [228, 0]
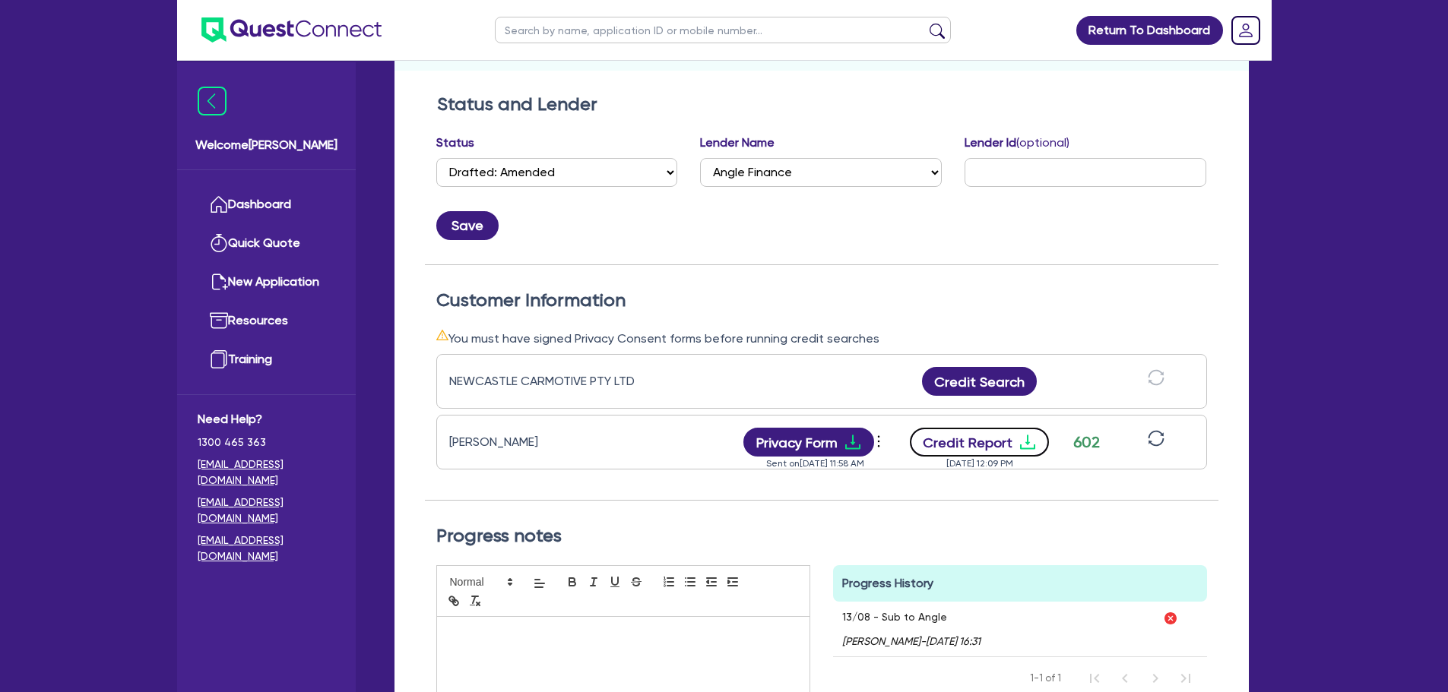
click at [984, 442] on button "Credit Report" at bounding box center [979, 442] width 139 height 29
drag, startPoint x: 951, startPoint y: 617, endPoint x: 827, endPoint y: 625, distance: 124.1
click at [827, 625] on div "Progress History Comments 13/08 - Sub to Angle Rob Matheson - 13/08/2025 - 16:3…" at bounding box center [1020, 675] width 397 height 220
drag, startPoint x: 842, startPoint y: 648, endPoint x: 851, endPoint y: 648, distance: 9.1
click at [844, 648] on span "Rob Matheson" at bounding box center [881, 641] width 78 height 12
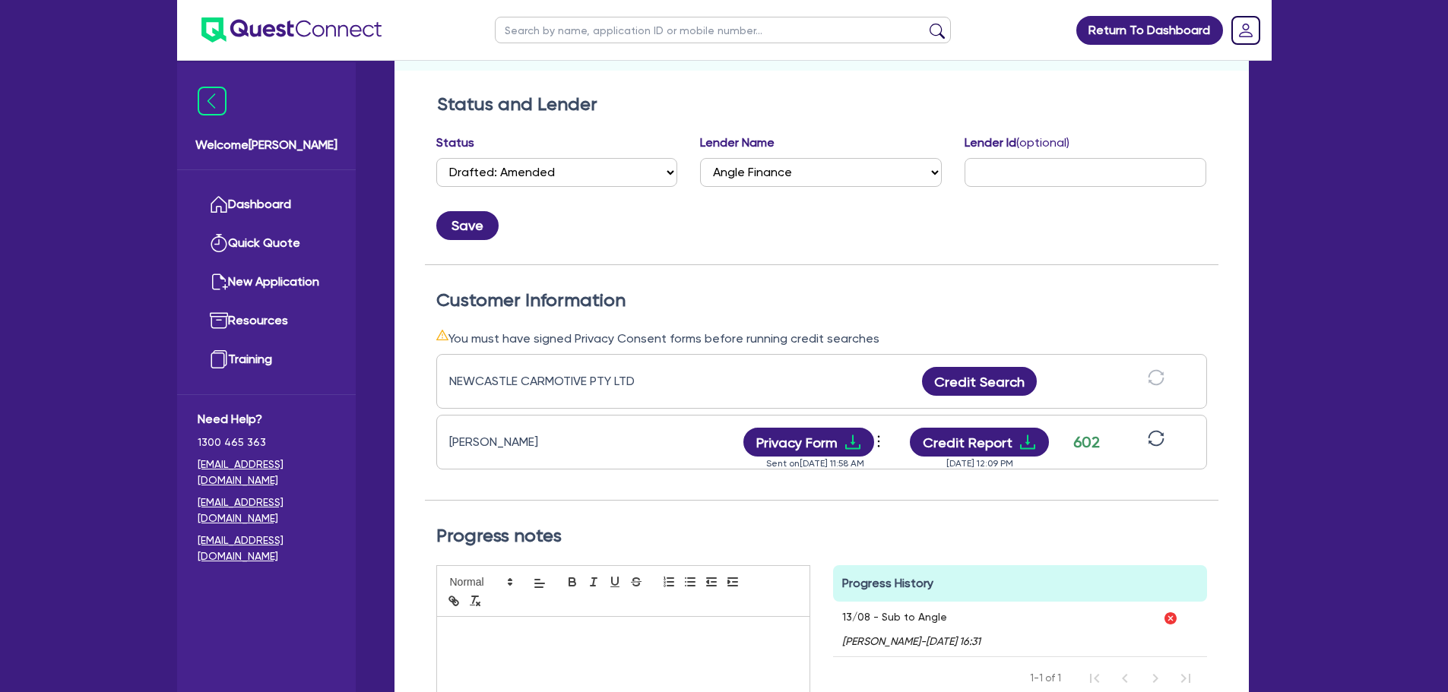
drag, startPoint x: 1028, startPoint y: 644, endPoint x: 840, endPoint y: 616, distance: 189.8
click at [840, 616] on div "13/08 - Sub to Angle Rob Matheson - 13/08/2025 - 16:31" at bounding box center [993, 629] width 321 height 55
click at [825, 648] on div "Progress History Comments 13/08 - Sub to Angle Rob Matheson - 13/08/2025 - 16:3…" at bounding box center [1020, 675] width 397 height 220
drag, startPoint x: 1022, startPoint y: 642, endPoint x: 838, endPoint y: 615, distance: 186.7
click at [838, 615] on div "13/08 - Sub to Angle Rob Matheson - 13/08/2025 - 16:31" at bounding box center [993, 629] width 321 height 55
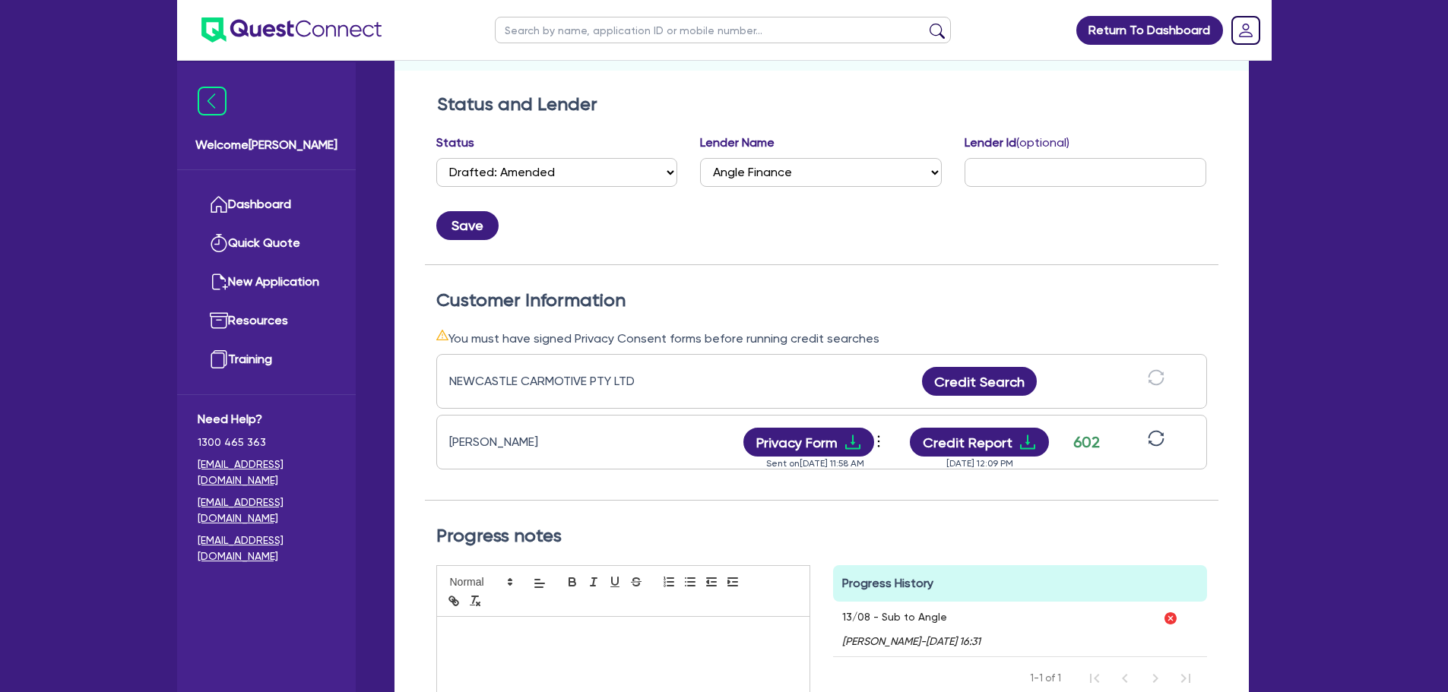
click at [826, 620] on div "Progress History Comments 13/08 - Sub to Angle Rob Matheson - 13/08/2025 - 16:3…" at bounding box center [1020, 675] width 397 height 220
